Goal: Transaction & Acquisition: Subscribe to service/newsletter

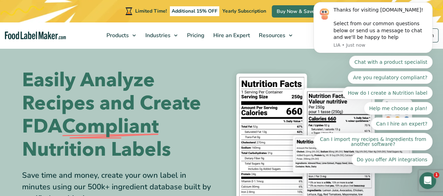
click at [198, 76] on h1 "Easily Analyze Recipes and Create FDA Compliant Nutrition Labels" at bounding box center [119, 115] width 194 height 93
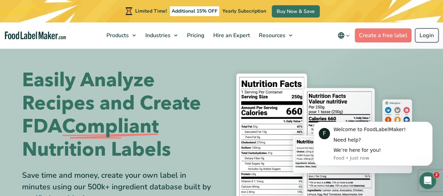
click at [428, 40] on link "Login" at bounding box center [426, 35] width 23 height 14
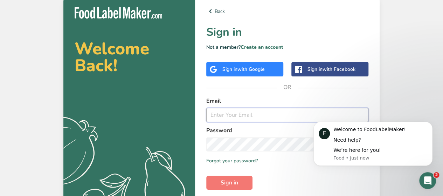
click at [243, 115] on input "email" at bounding box center [287, 115] width 162 height 14
type input "sauceddreamkitchens@gmail.com"
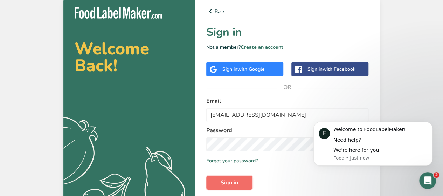
click at [225, 183] on span "Sign in" at bounding box center [230, 182] width 18 height 8
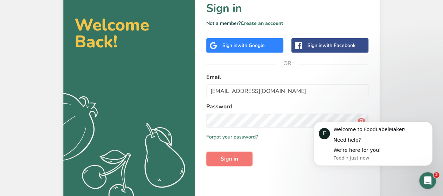
scroll to position [33, 0]
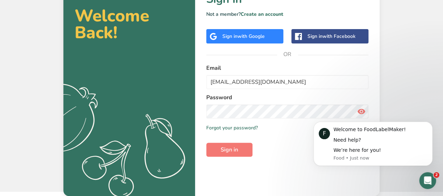
click html "F Welcome to FoodLabelMaker! Need help? We’re here for you! Food • Just now"
click at [361, 110] on icon at bounding box center [361, 111] width 8 height 13
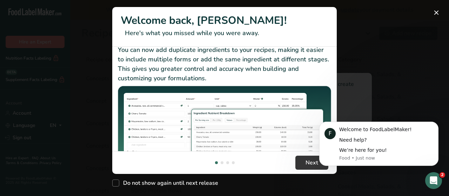
scroll to position [35, 0]
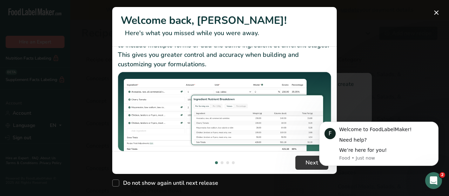
click at [312, 163] on body "F Welcome to FoodLabelMaker! Need help? We’re here for you! Food • Just now" at bounding box center [378, 144] width 135 height 60
click at [308, 162] on span "Next" at bounding box center [311, 162] width 13 height 8
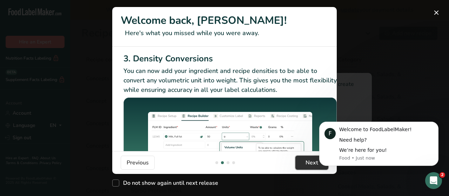
click at [308, 162] on span "Next" at bounding box center [311, 162] width 13 height 8
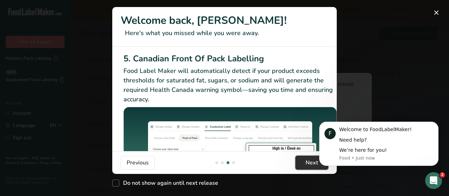
click at [308, 162] on span "Next" at bounding box center [311, 162] width 13 height 8
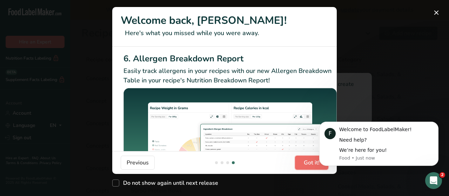
click at [308, 162] on span "Got it!" at bounding box center [311, 162] width 16 height 8
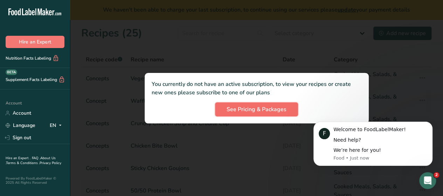
click at [246, 108] on span "See Pricing & Packages" at bounding box center [257, 109] width 60 height 8
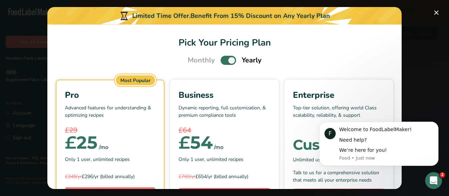
click at [204, 61] on span "Monthly" at bounding box center [200, 60] width 27 height 11
click at [223, 61] on span "Pick Your Pricing Plan Modal" at bounding box center [227, 60] width 15 height 9
click at [223, 61] on input "Pick Your Pricing Plan Modal" at bounding box center [222, 60] width 5 height 5
checkbox input "false"
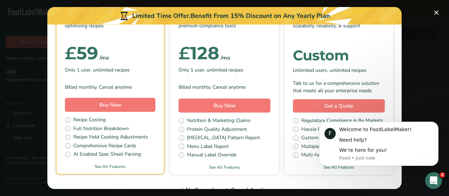
scroll to position [108, 0]
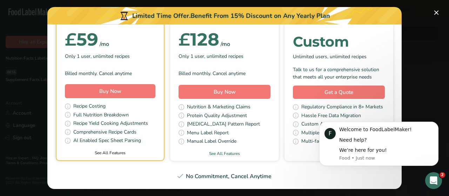
click at [112, 152] on link "See All Features" at bounding box center [109, 153] width 107 height 6
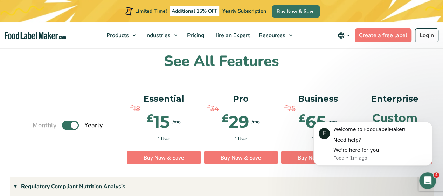
click at [68, 121] on label "Toggle" at bounding box center [70, 125] width 17 height 9
click at [39, 123] on input "Toggle" at bounding box center [36, 125] width 5 height 5
checkbox input "false"
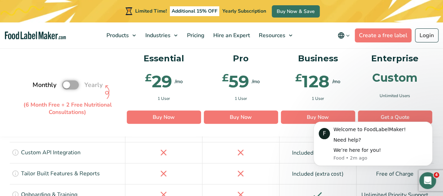
scroll to position [1527, 0]
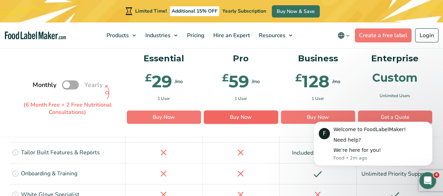
click at [235, 121] on link "Buy Now" at bounding box center [241, 117] width 74 height 13
